Goal: Check status: Check status

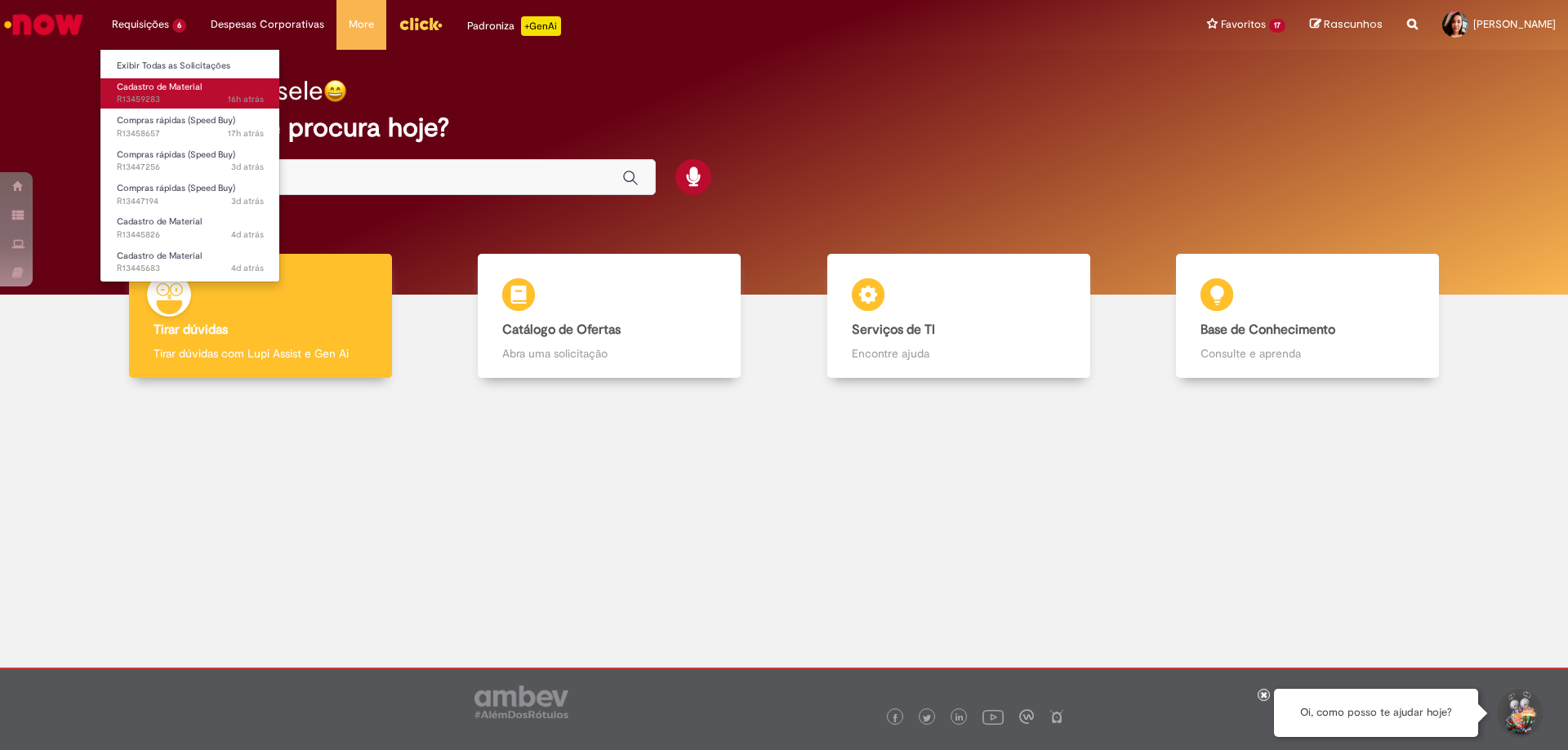
click at [147, 94] on span "16h atrás 16 horas atrás R13459283" at bounding box center [190, 100] width 147 height 13
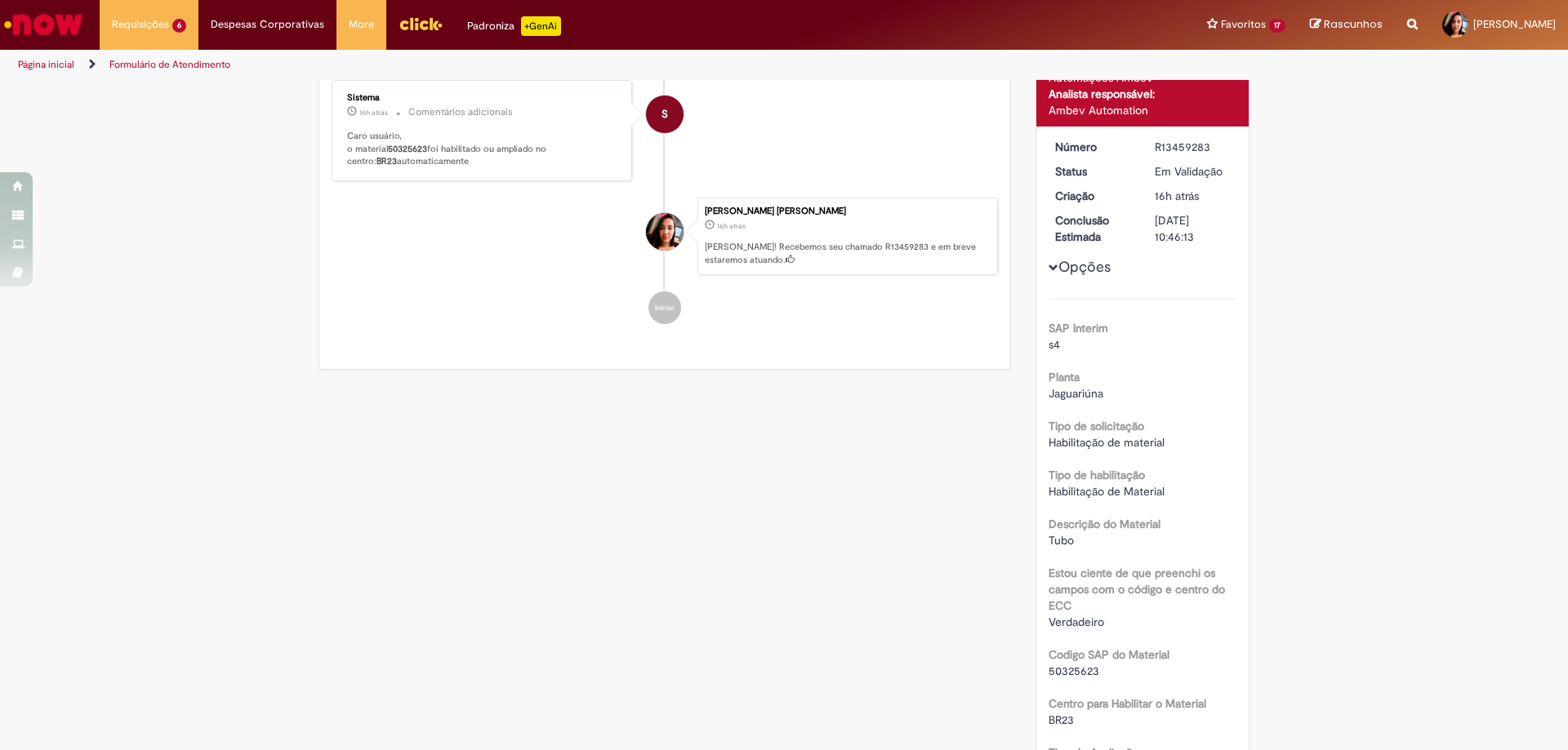
scroll to position [440, 0]
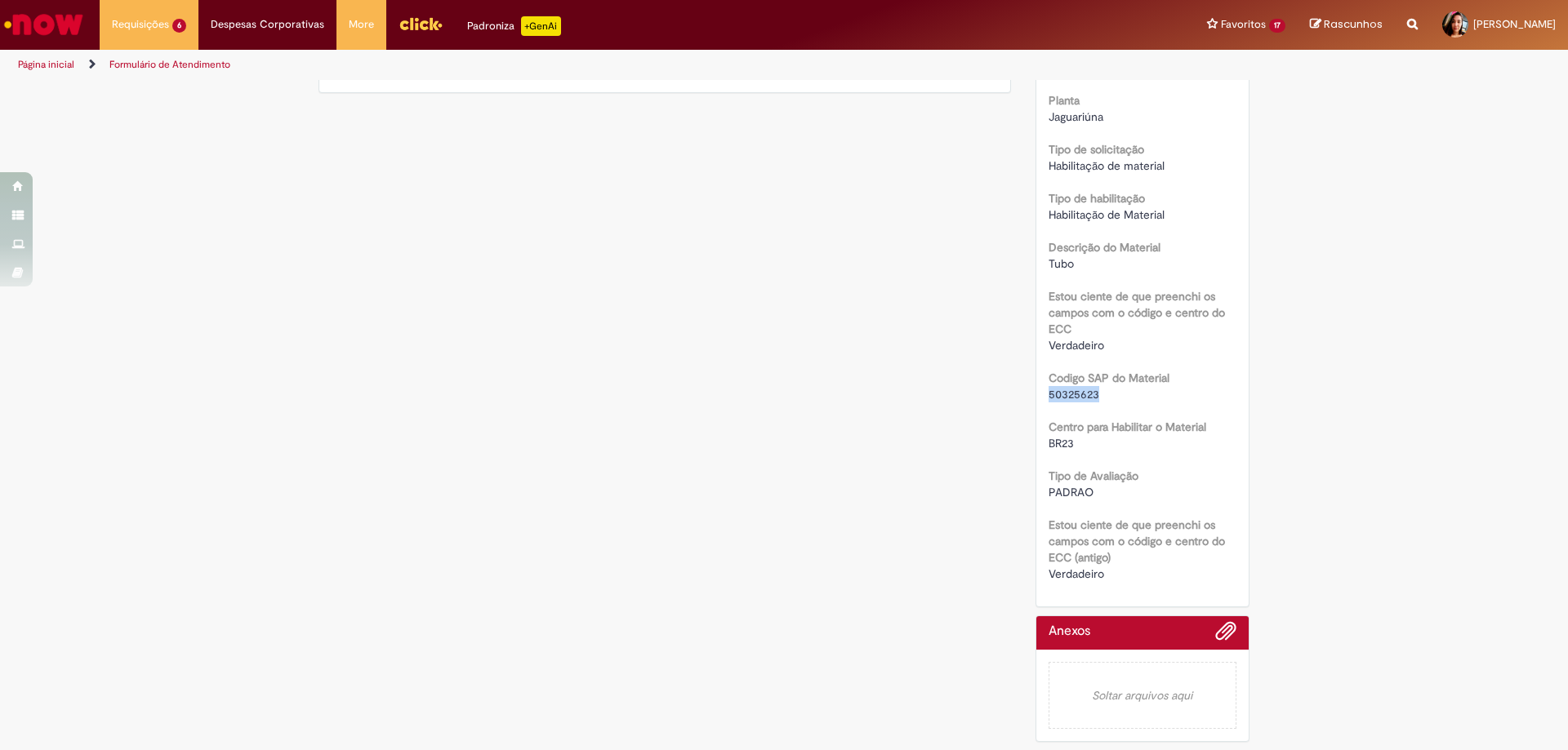
drag, startPoint x: 1096, startPoint y: 396, endPoint x: 1039, endPoint y: 396, distance: 57.0
click at [1039, 396] on div "Número R13459283 Status Em [GEOGRAPHIC_DATA] Criação 16h atrás 16 horas atrás C…" at bounding box center [1143, 227] width 213 height 757
copy span "50325623"
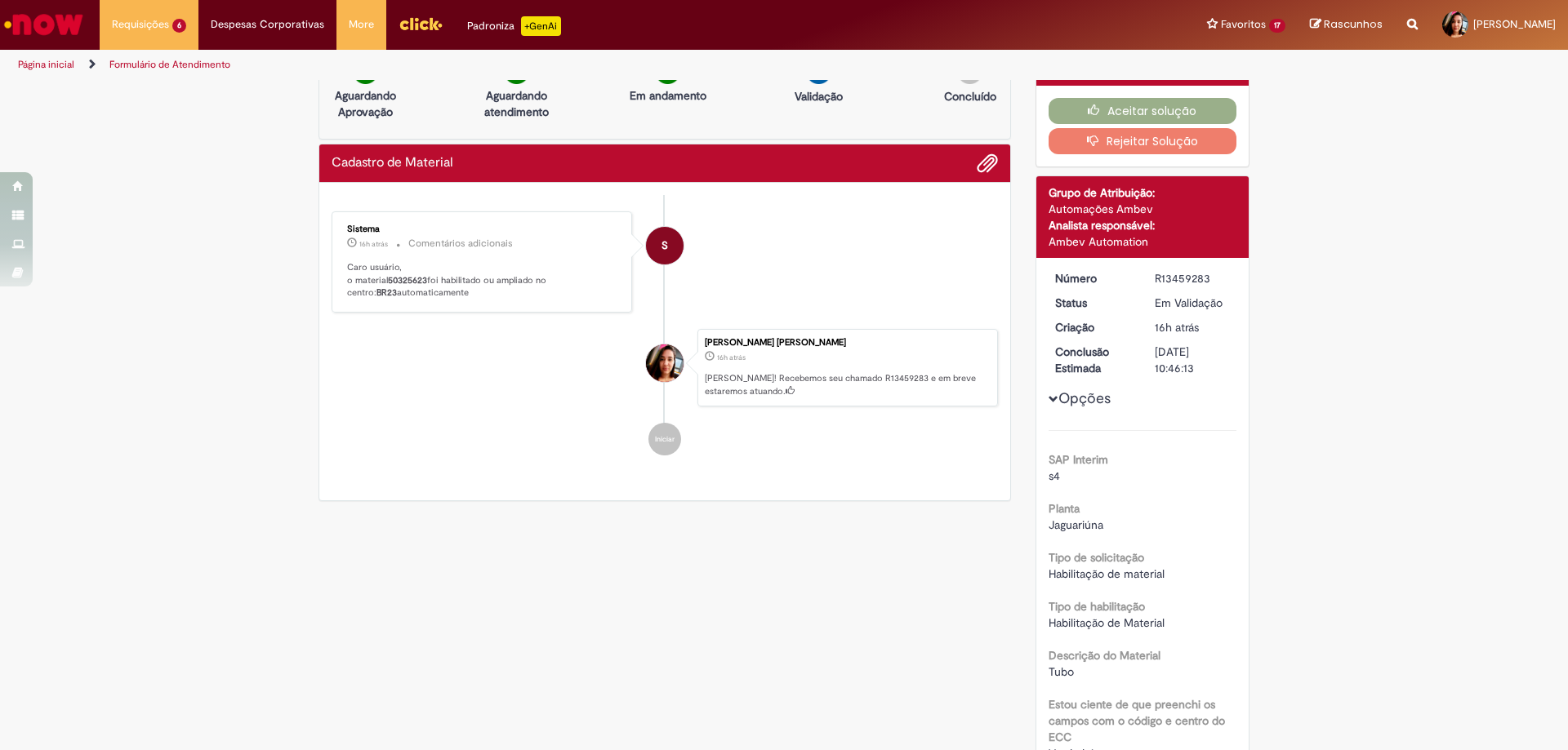
scroll to position [0, 0]
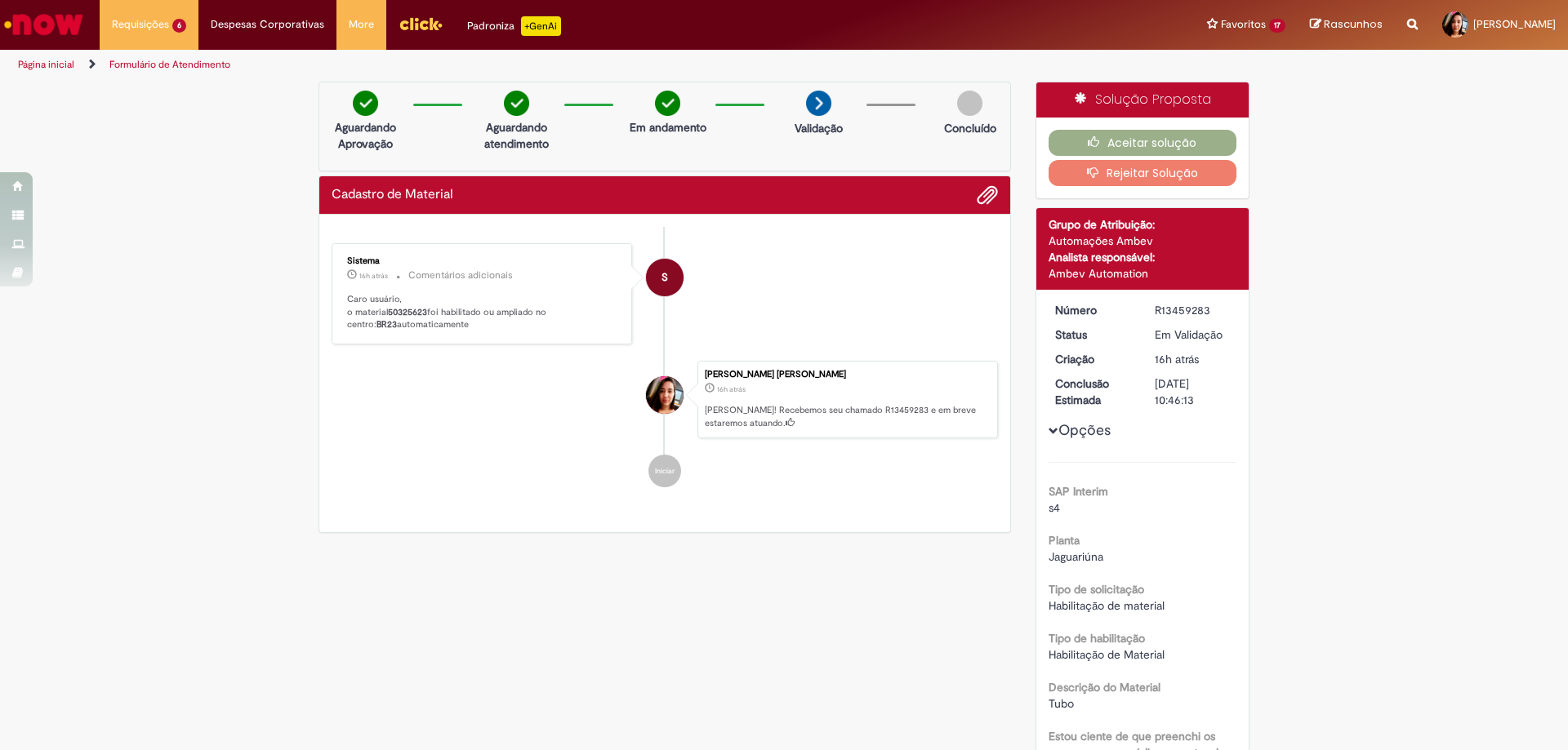
click at [1197, 181] on button "Rejeitar Solução" at bounding box center [1143, 173] width 189 height 26
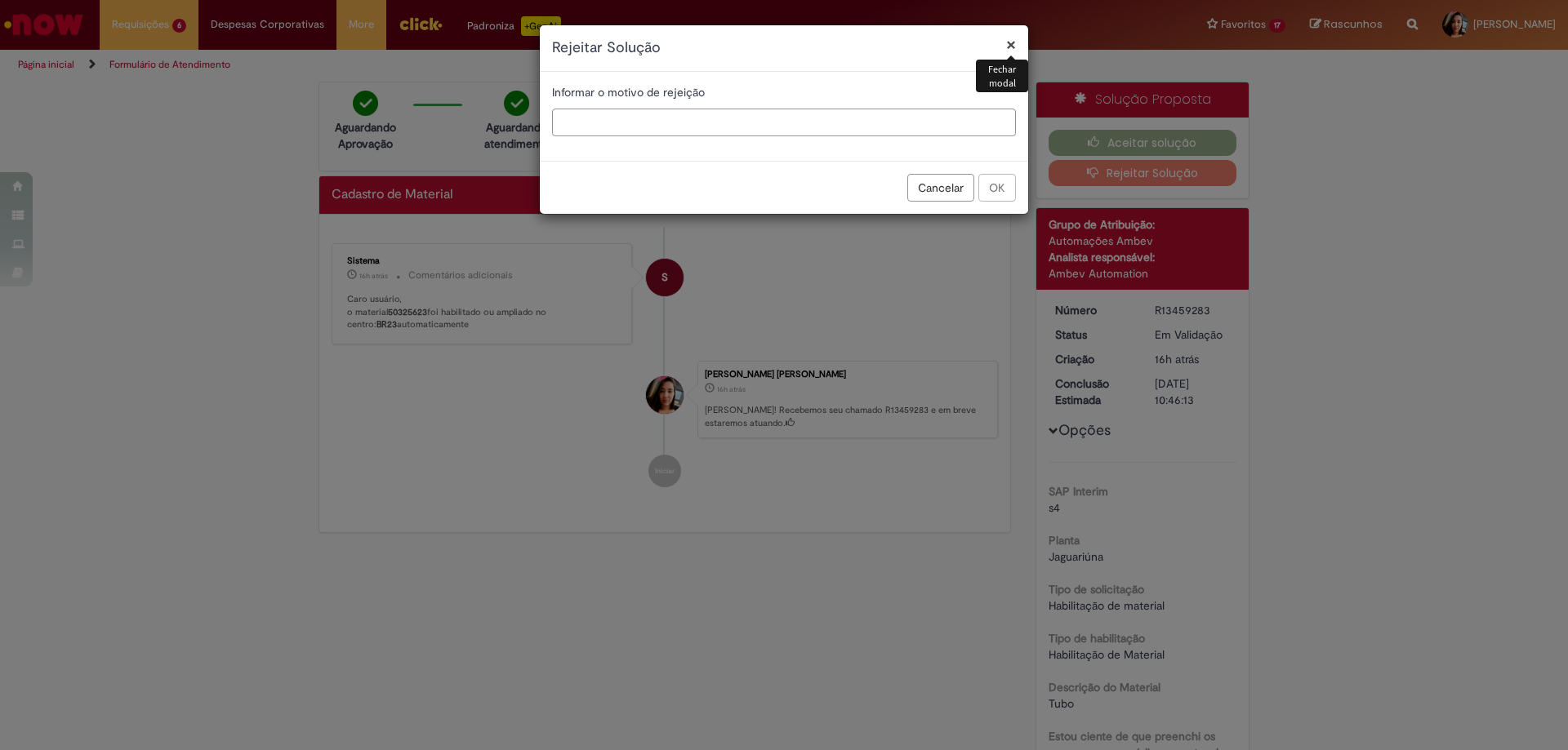
click at [623, 133] on input "text" at bounding box center [784, 123] width 464 height 28
type input "*"
type input "**********"
click at [987, 180] on button "OK" at bounding box center [997, 188] width 37 height 28
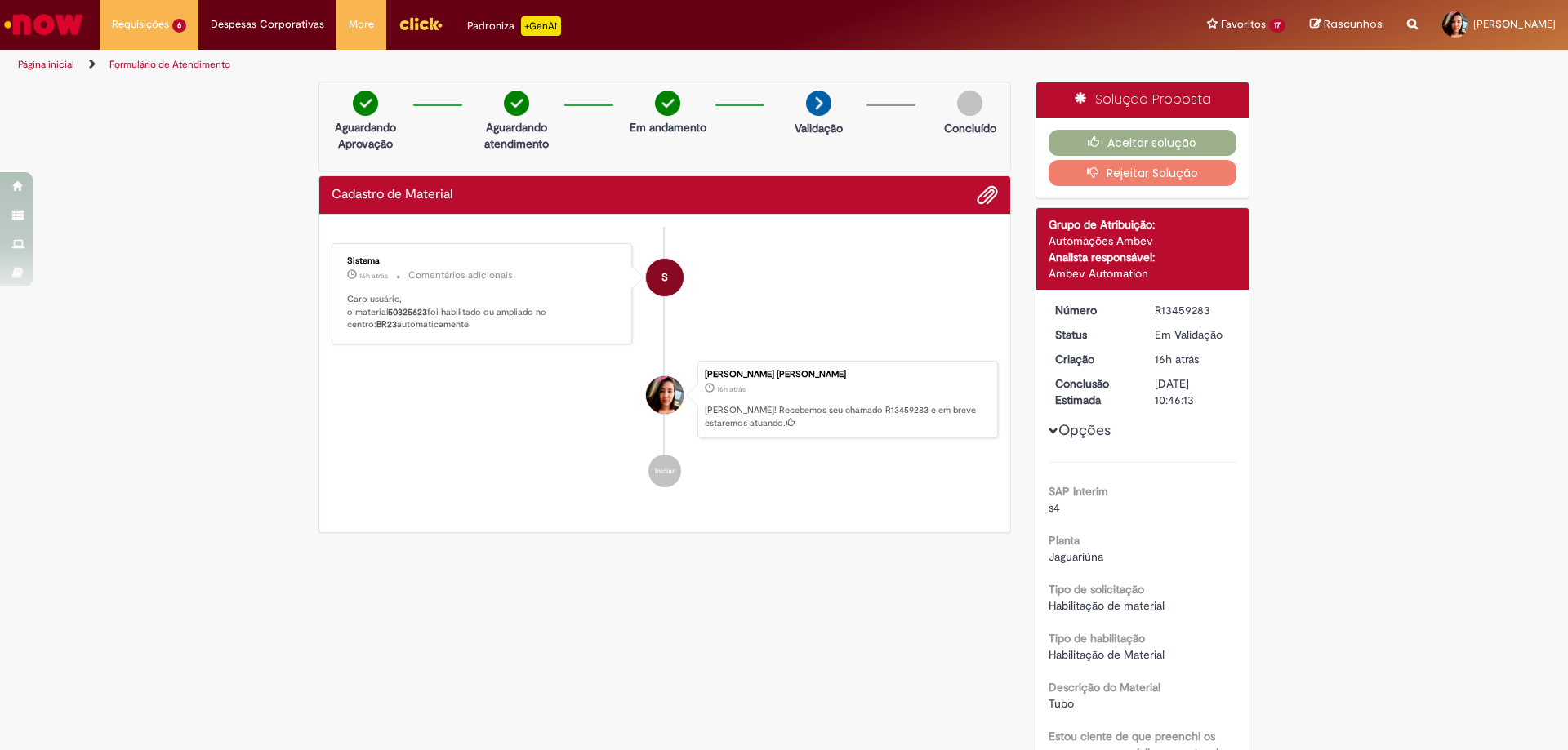
click at [619, 313] on li "S Sistema 16h atrás 16 horas atrás Comentários adicionais Caro usuário, o mater…" at bounding box center [664, 294] width 666 height 101
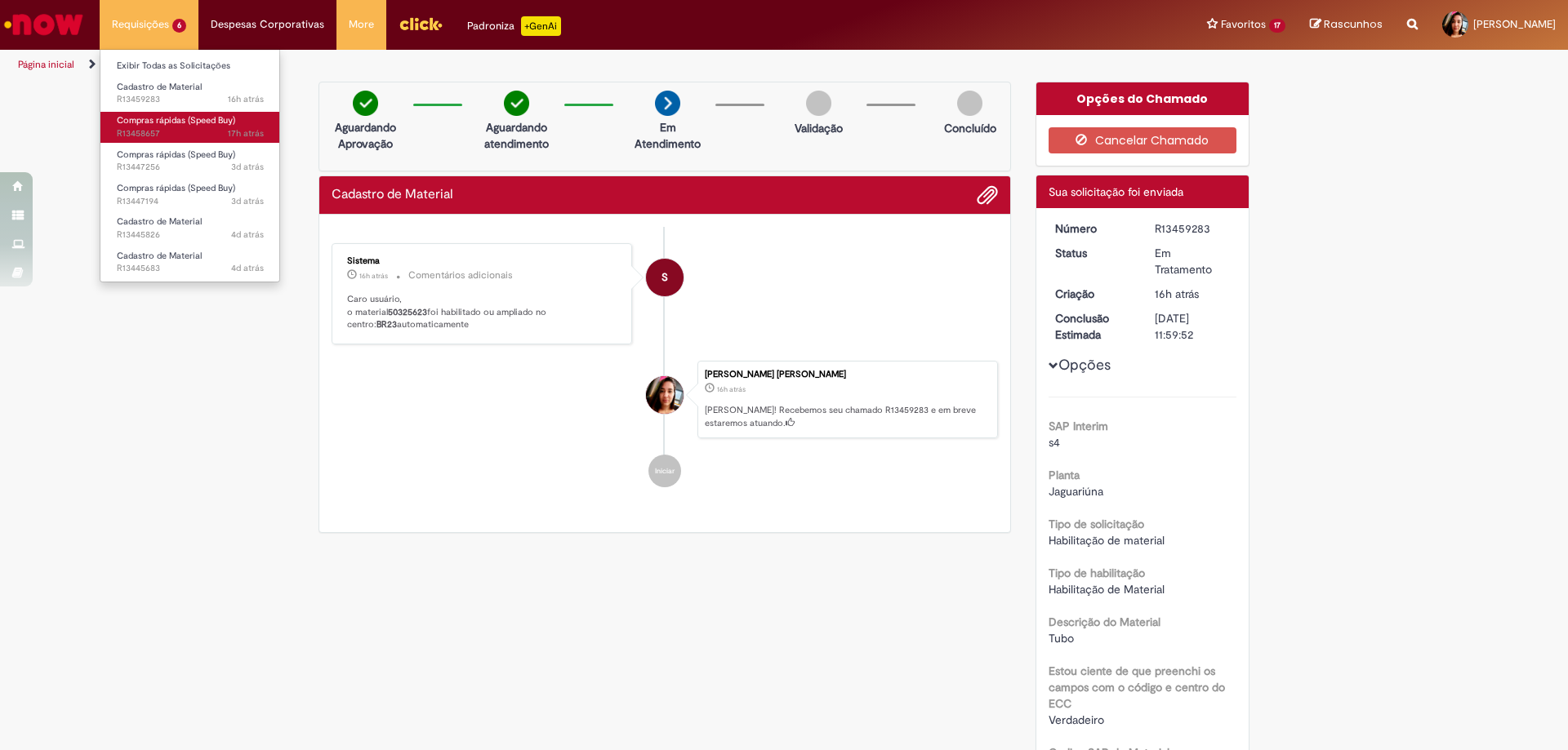
click at [137, 121] on span "Compras rápidas (Speed Buy)" at bounding box center [176, 120] width 119 height 12
